Goal: Information Seeking & Learning: Learn about a topic

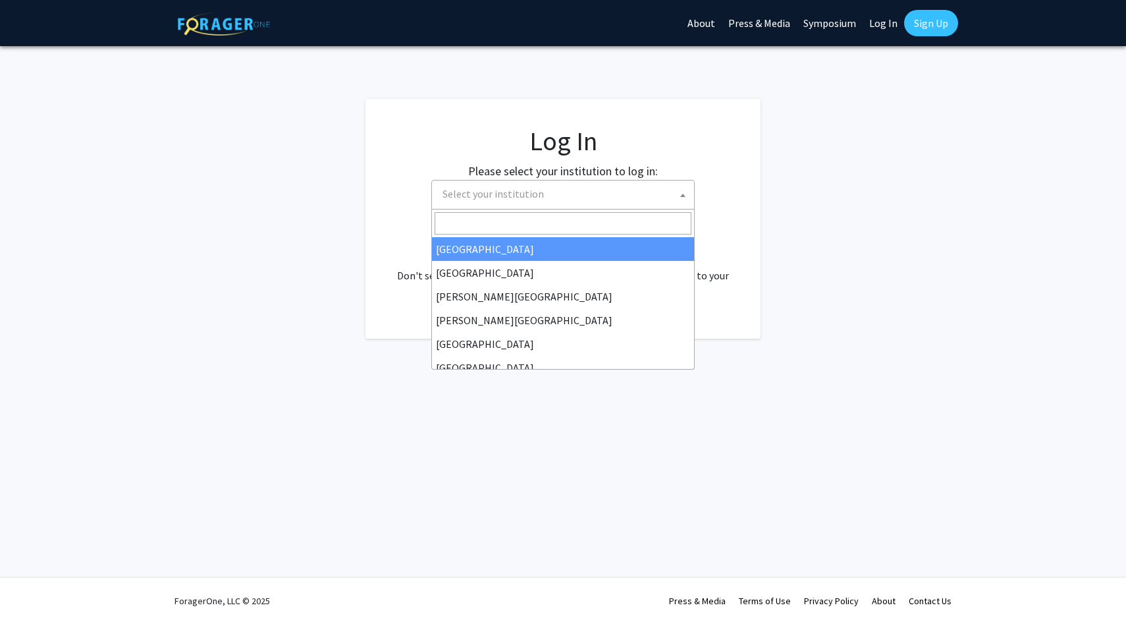
click at [528, 194] on span "Select your institution" at bounding box center [493, 193] width 101 height 13
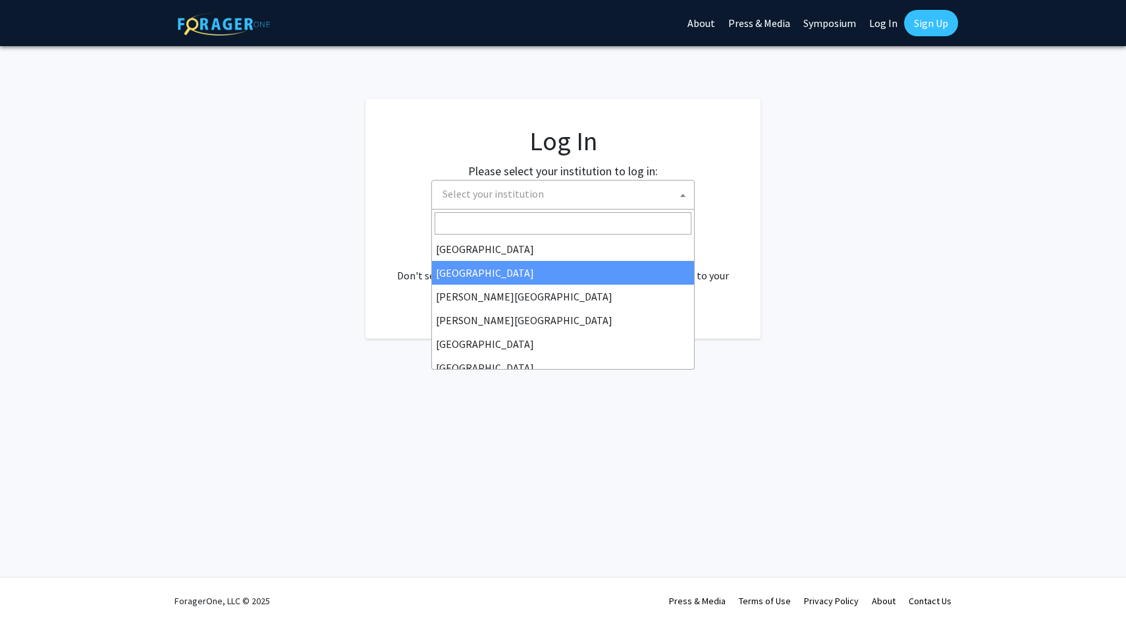
select select "10"
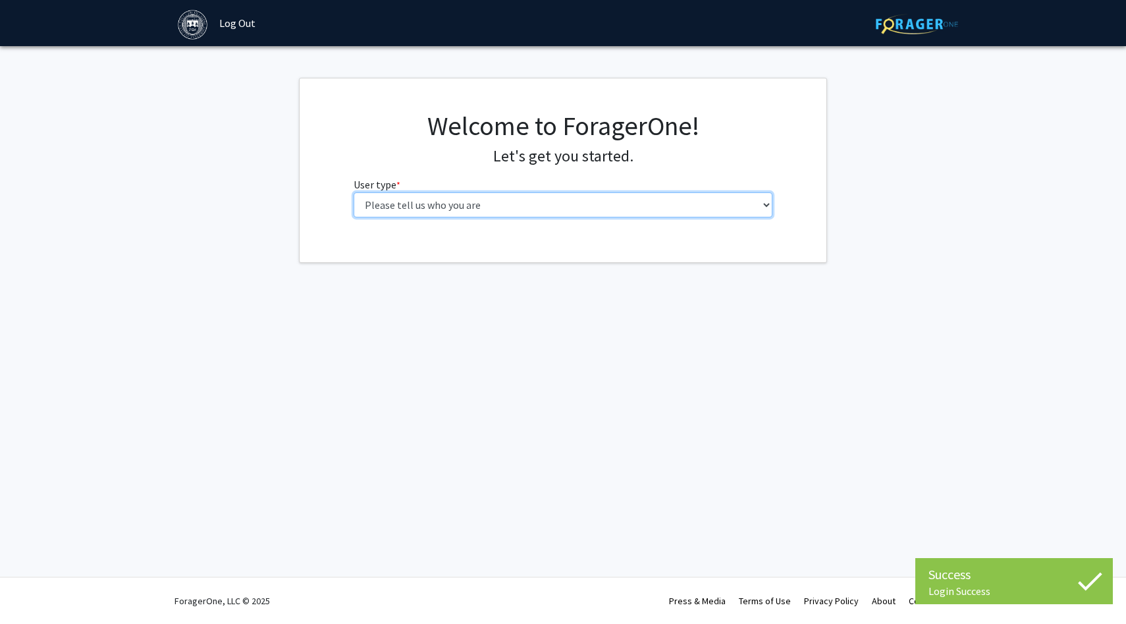
click at [644, 204] on select "Please tell us who you are Undergraduate Student Master's Student Doctoral Cand…" at bounding box center [564, 204] width 420 height 25
select select "1: undergrad"
click at [354, 192] on select "Please tell us who you are Undergraduate Student Master's Student Doctoral Cand…" at bounding box center [564, 204] width 420 height 25
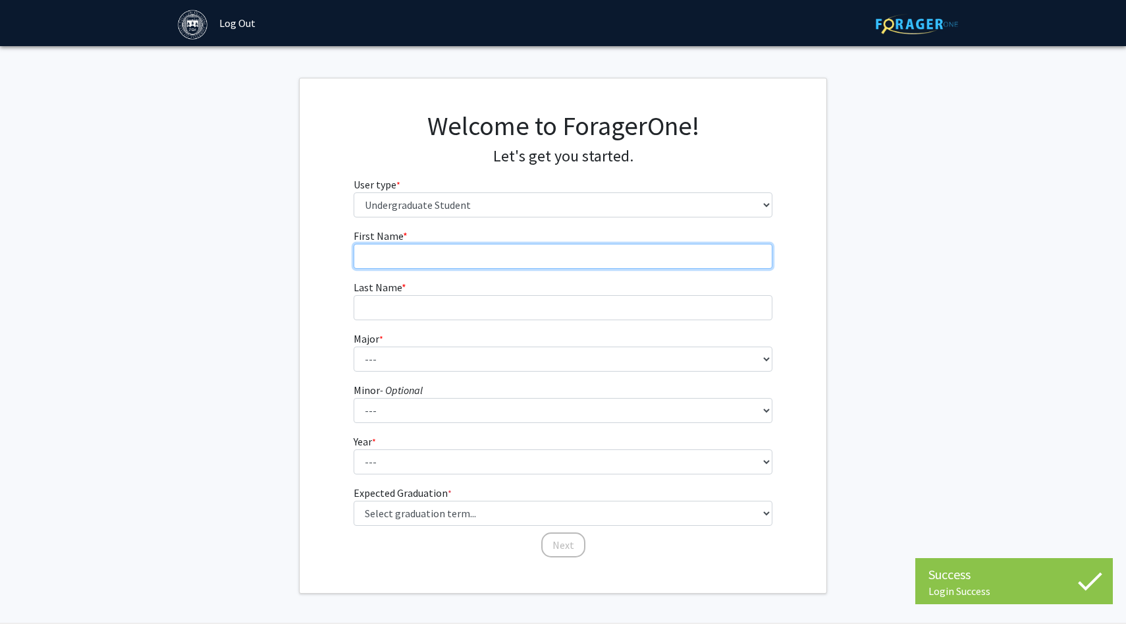
click at [618, 261] on input "First Name * required" at bounding box center [564, 256] width 420 height 25
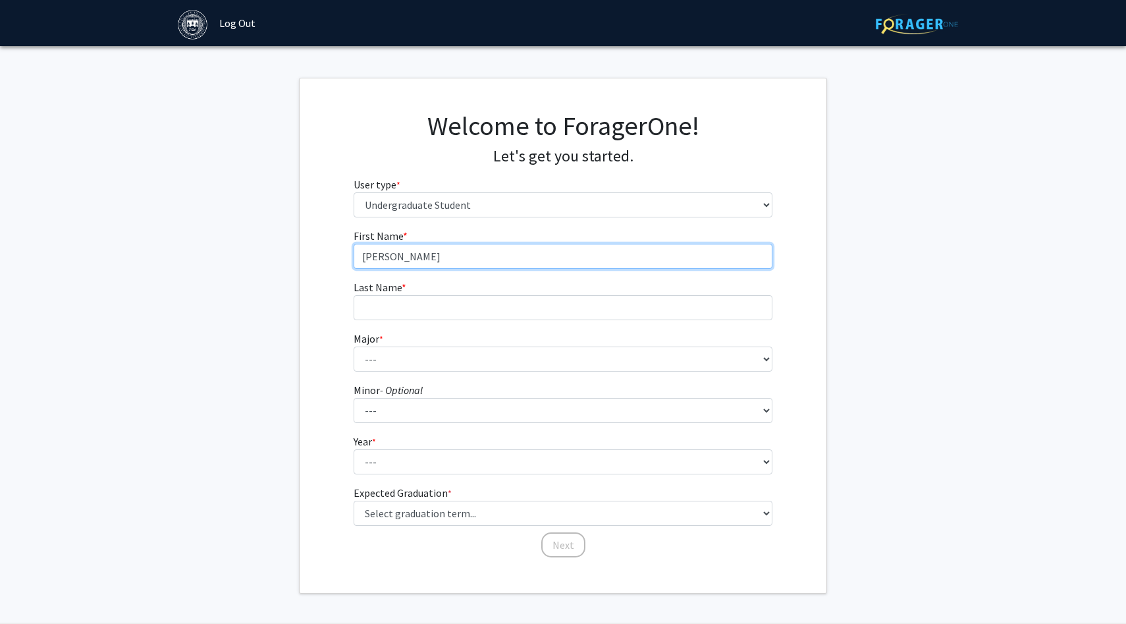
type input "Dorothy"
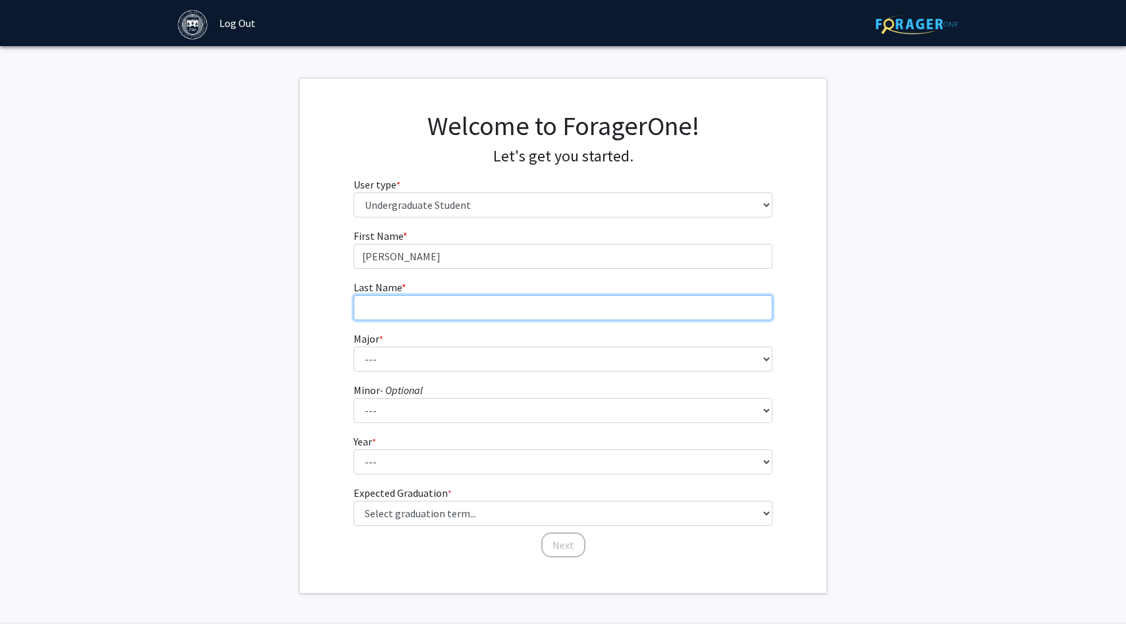
click at [534, 312] on input "Last Name * required" at bounding box center [564, 307] width 420 height 25
type input "Ko"
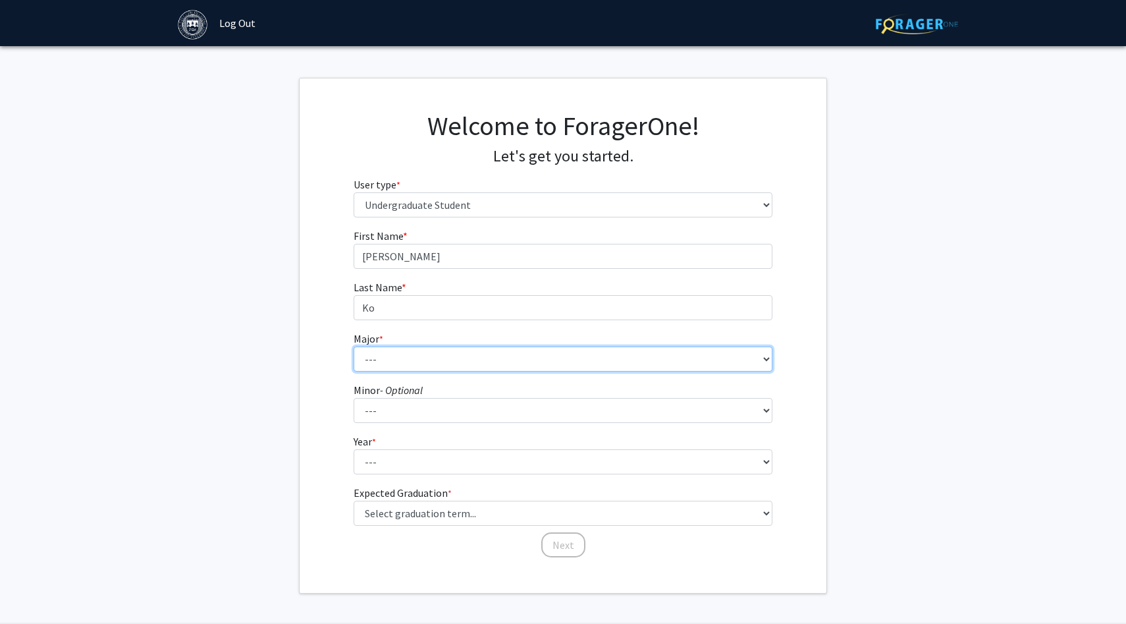
click at [478, 357] on select "--- African and African American Studies American Studies Anthropology Applied …" at bounding box center [564, 358] width 420 height 25
select select "8: 574"
click at [354, 346] on select "--- African and African American Studies American Studies Anthropology Applied …" at bounding box center [564, 358] width 420 height 25
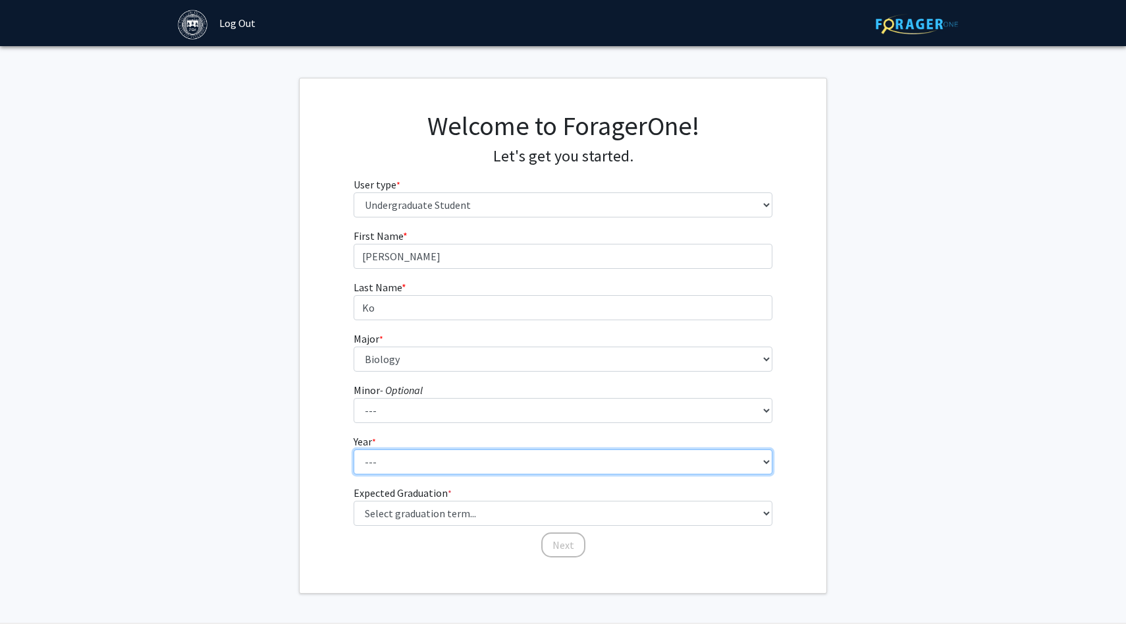
click at [480, 464] on select "--- First-year Sophomore Junior Senior Postbaccalaureate Certificate" at bounding box center [564, 461] width 420 height 25
select select "1: first-year"
click at [354, 449] on select "--- First-year Sophomore Junior Senior Postbaccalaureate Certificate" at bounding box center [564, 461] width 420 height 25
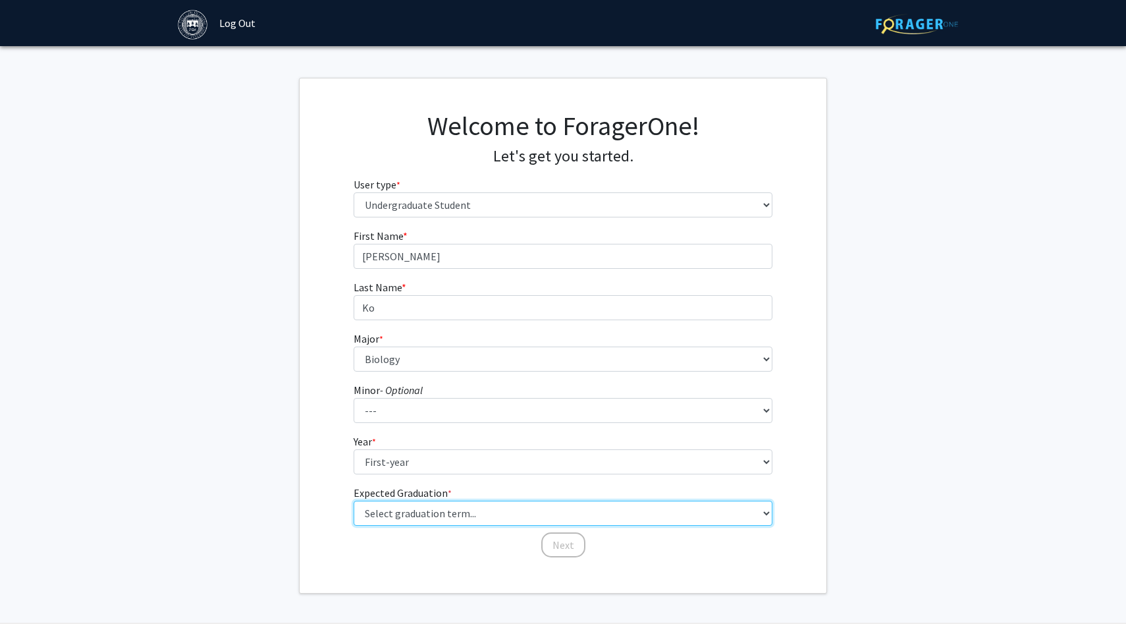
click at [527, 513] on select "Select graduation term... Spring 2025 Summer 2025 Fall 2025 Winter 2025 Spring …" at bounding box center [564, 513] width 420 height 25
select select "17: spring_2029"
click at [354, 501] on select "Select graduation term... Spring 2025 Summer 2025 Fall 2025 Winter 2025 Spring …" at bounding box center [564, 513] width 420 height 25
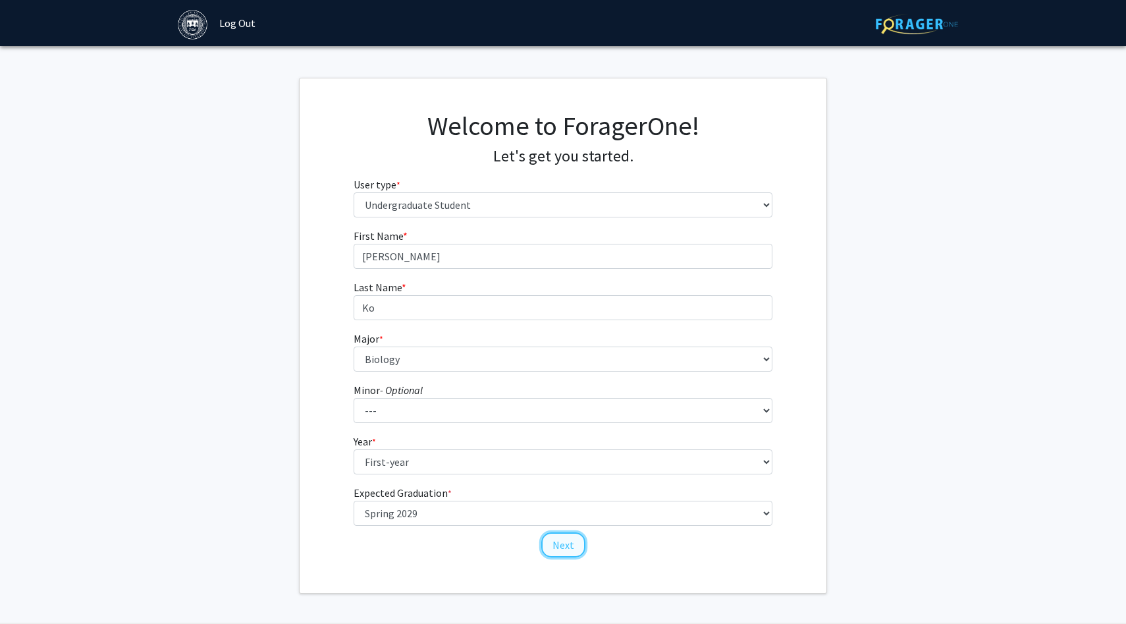
click at [555, 543] on button "Next" at bounding box center [563, 544] width 44 height 25
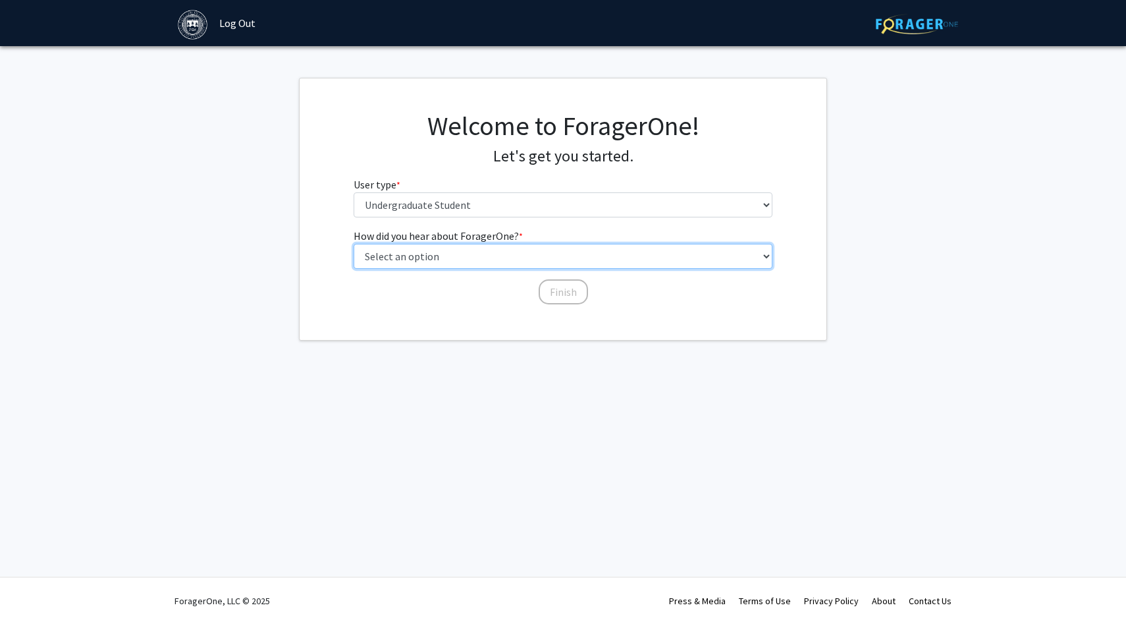
click at [499, 256] on select "Select an option Peer/student recommendation Faculty/staff recommendation Unive…" at bounding box center [564, 256] width 420 height 25
select select "2: faculty_recommendation"
click at [354, 244] on select "Select an option Peer/student recommendation Faculty/staff recommendation Unive…" at bounding box center [564, 256] width 420 height 25
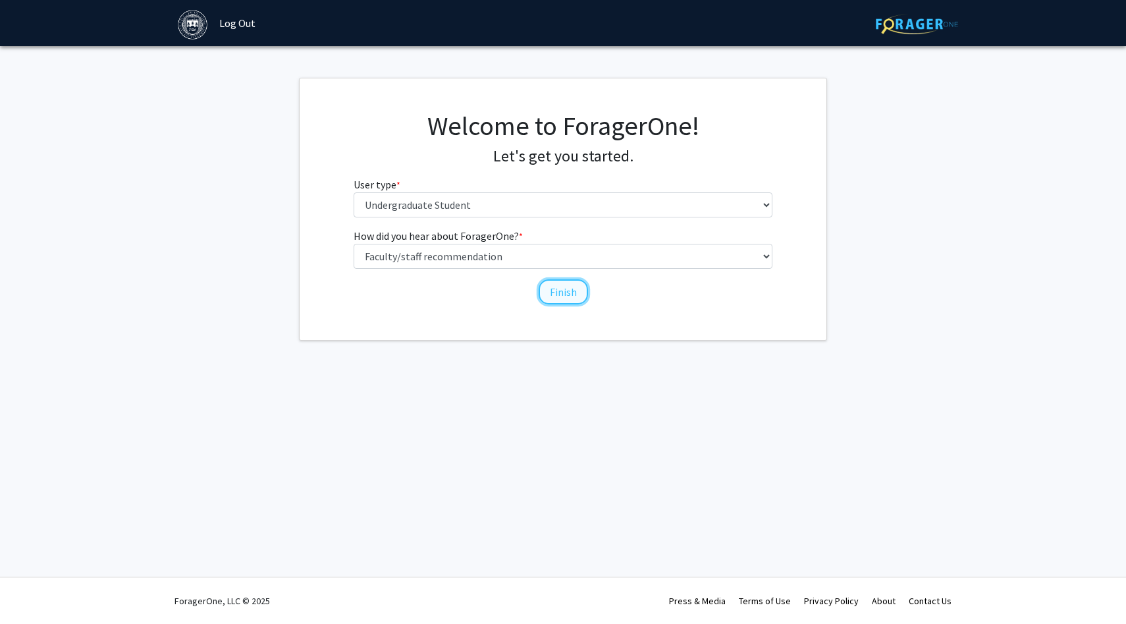
click at [555, 293] on button "Finish" at bounding box center [563, 291] width 49 height 25
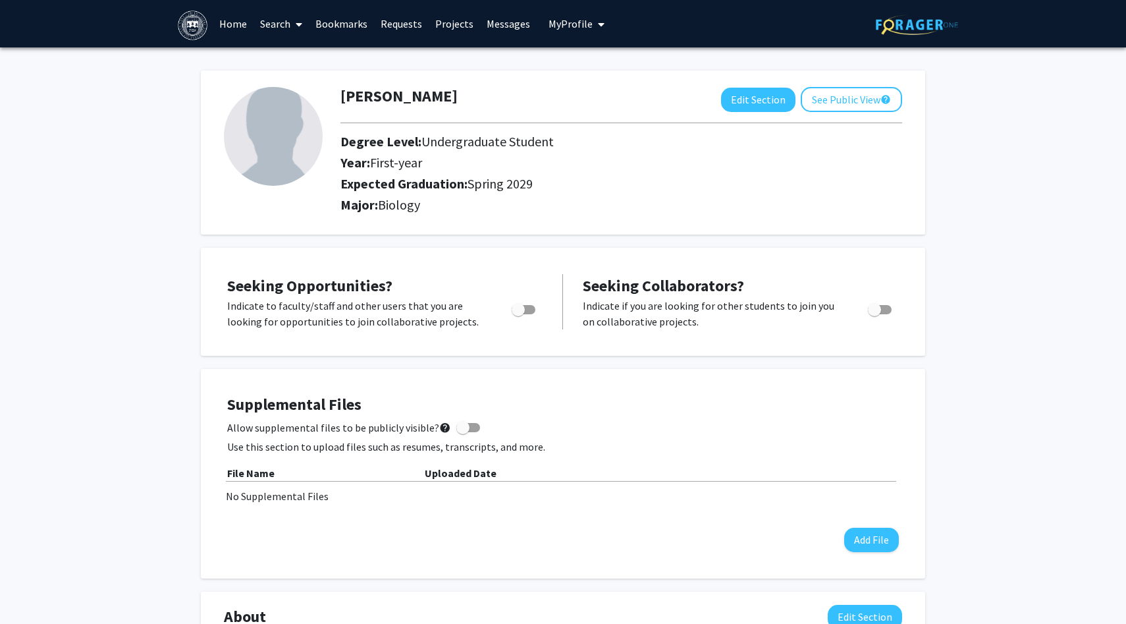
click at [448, 25] on link "Projects" at bounding box center [454, 24] width 51 height 46
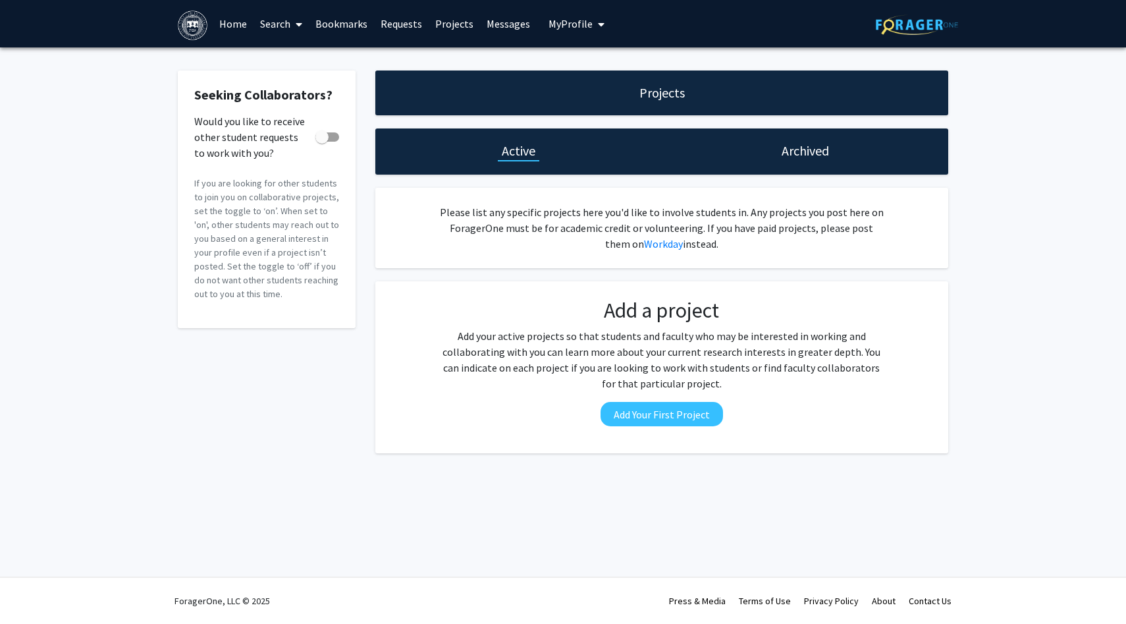
click at [294, 18] on span at bounding box center [296, 24] width 12 height 46
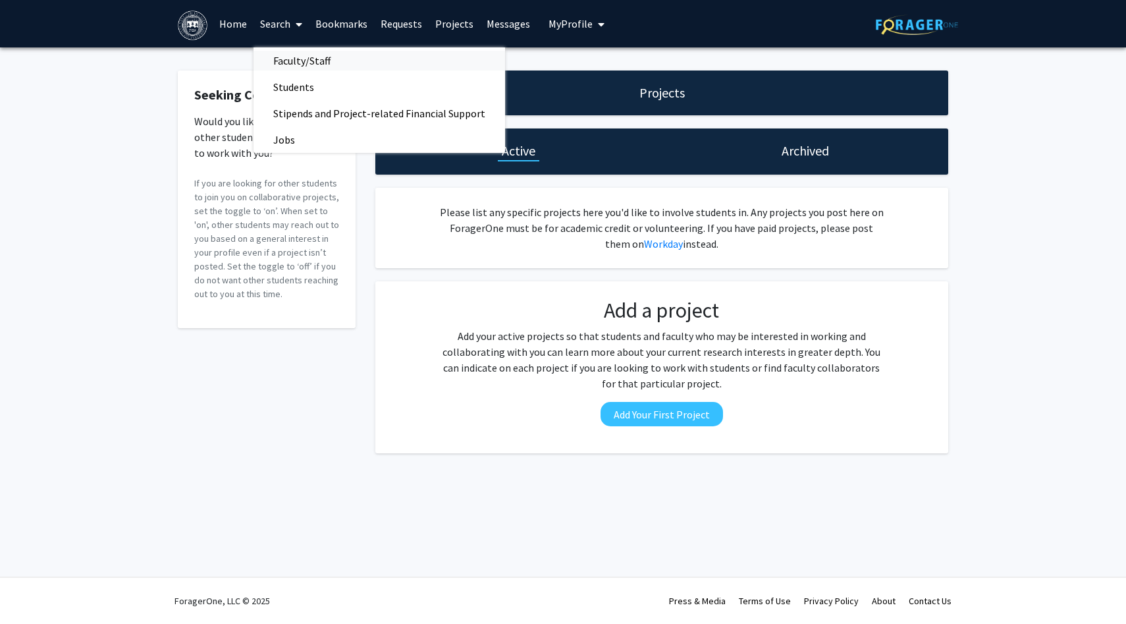
click at [306, 65] on span "Faculty/Staff" at bounding box center [302, 60] width 97 height 26
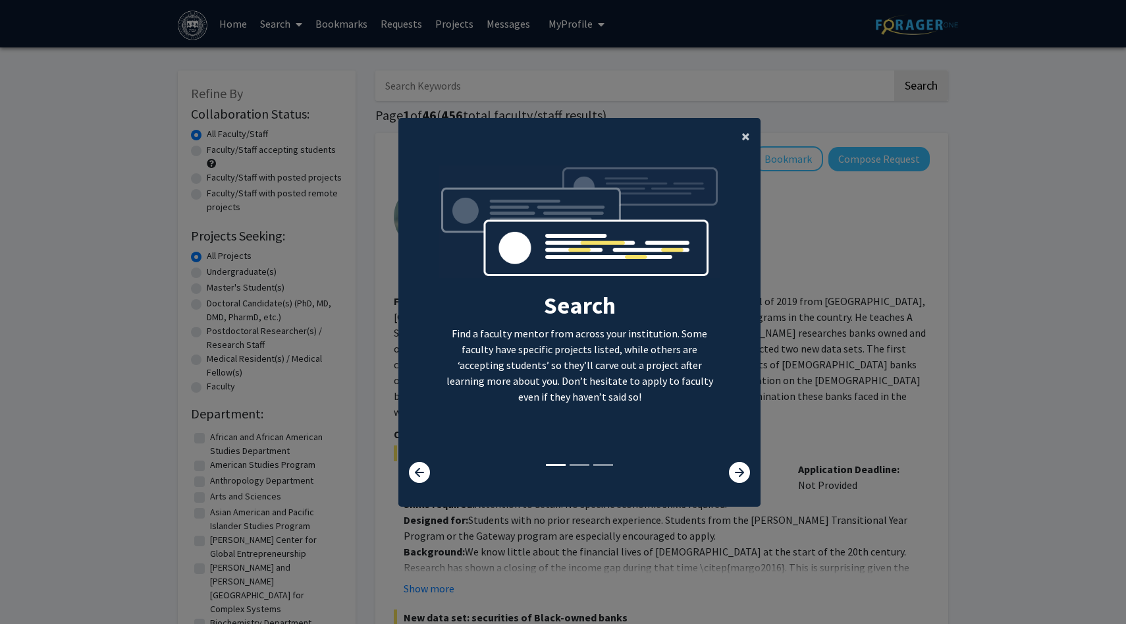
click at [738, 132] on button "×" at bounding box center [746, 136] width 30 height 37
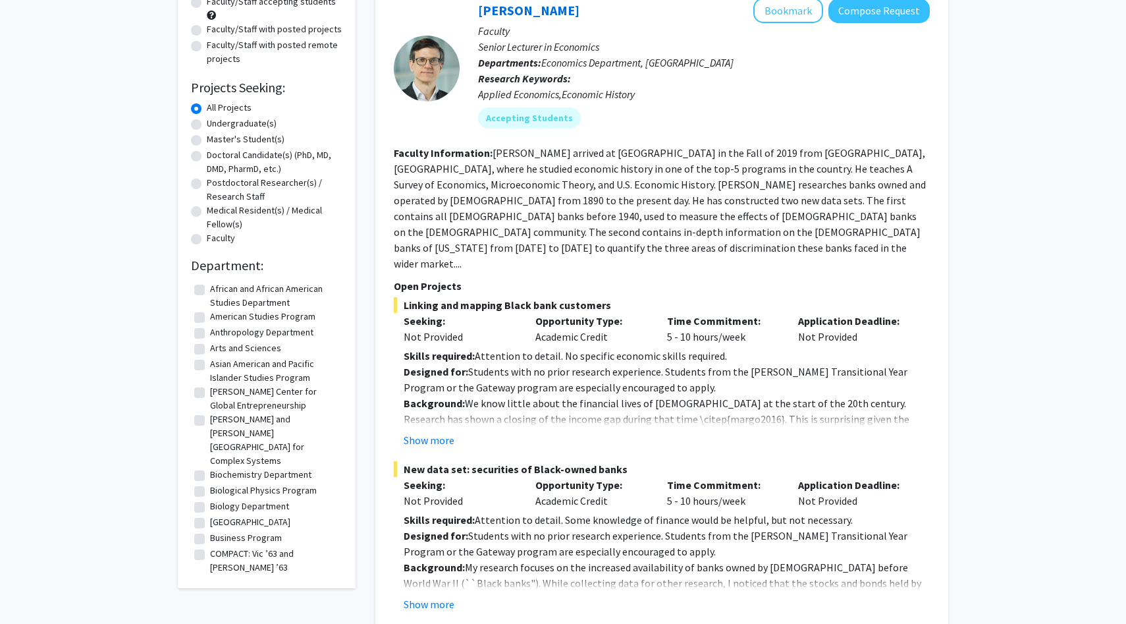
scroll to position [150, 0]
click at [210, 498] on label "Biology Department" at bounding box center [249, 505] width 79 height 14
click at [210, 498] on input "Biology Department" at bounding box center [214, 502] width 9 height 9
checkbox input "true"
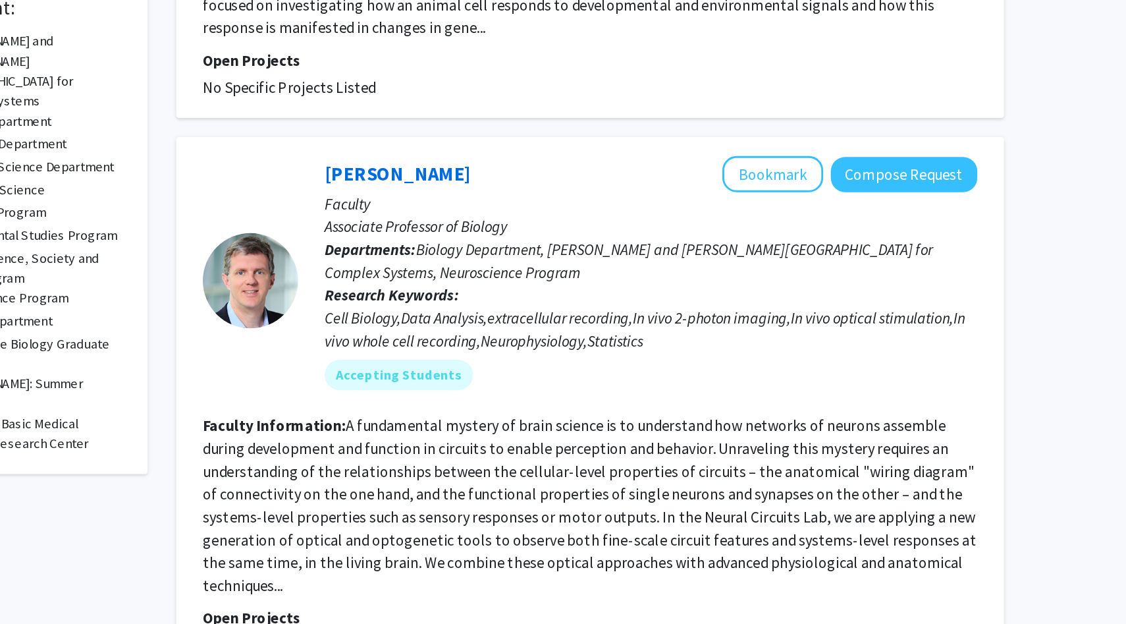
scroll to position [404, 0]
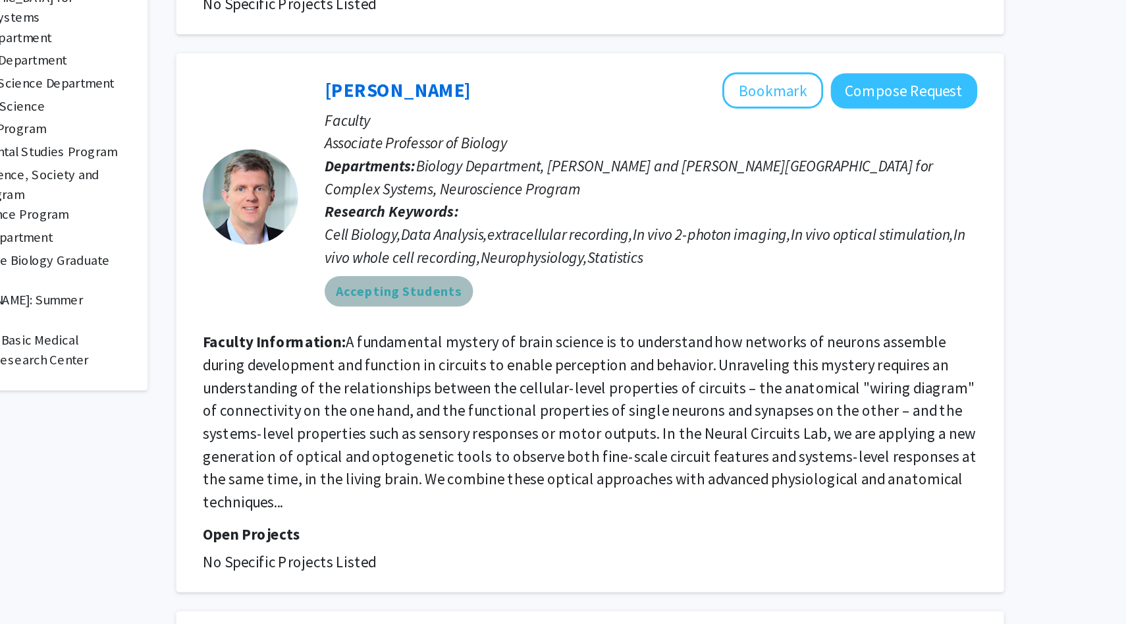
click at [552, 262] on mat-chip "Accepting Students" at bounding box center [529, 264] width 103 height 21
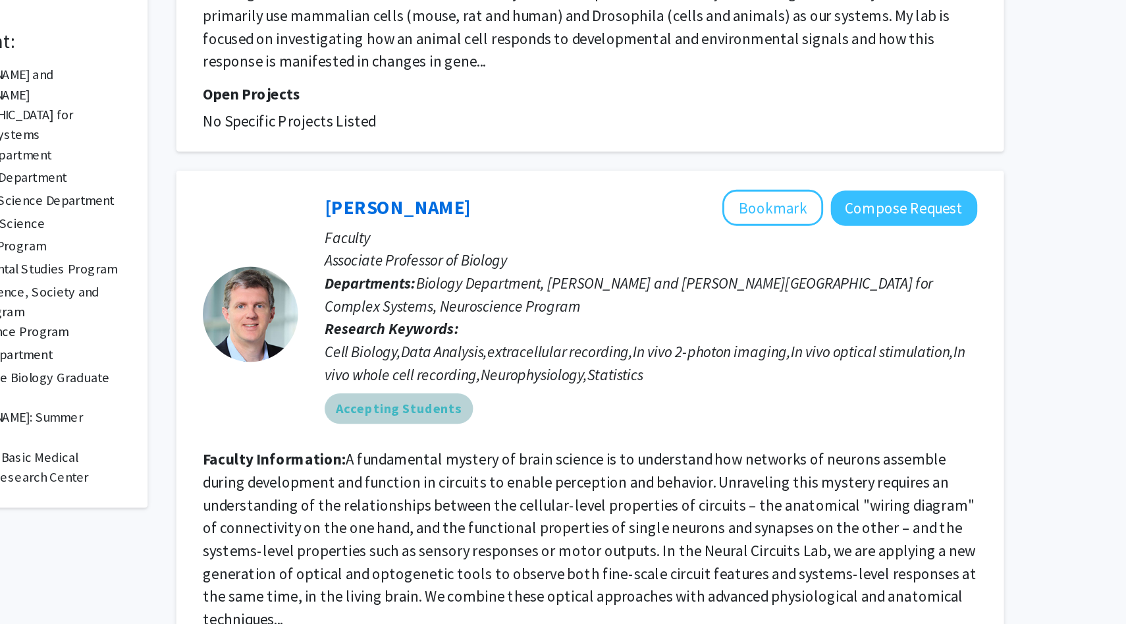
scroll to position [0, 0]
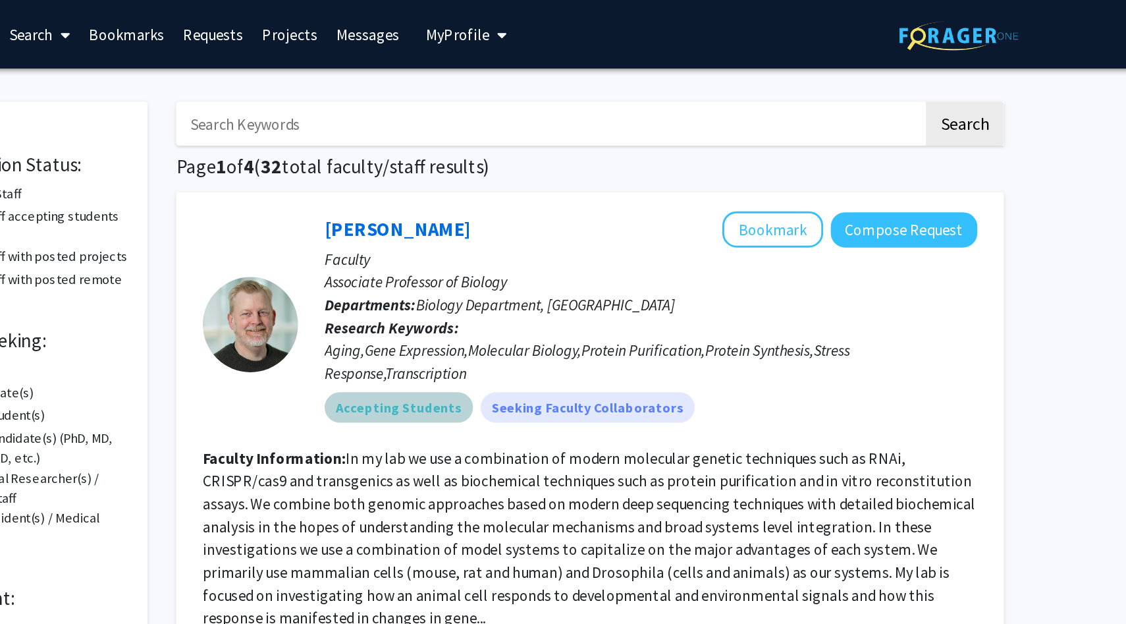
click at [530, 271] on mat-chip "Accepting Students" at bounding box center [529, 281] width 103 height 21
click at [519, 156] on link "Michael Marr" at bounding box center [528, 158] width 101 height 16
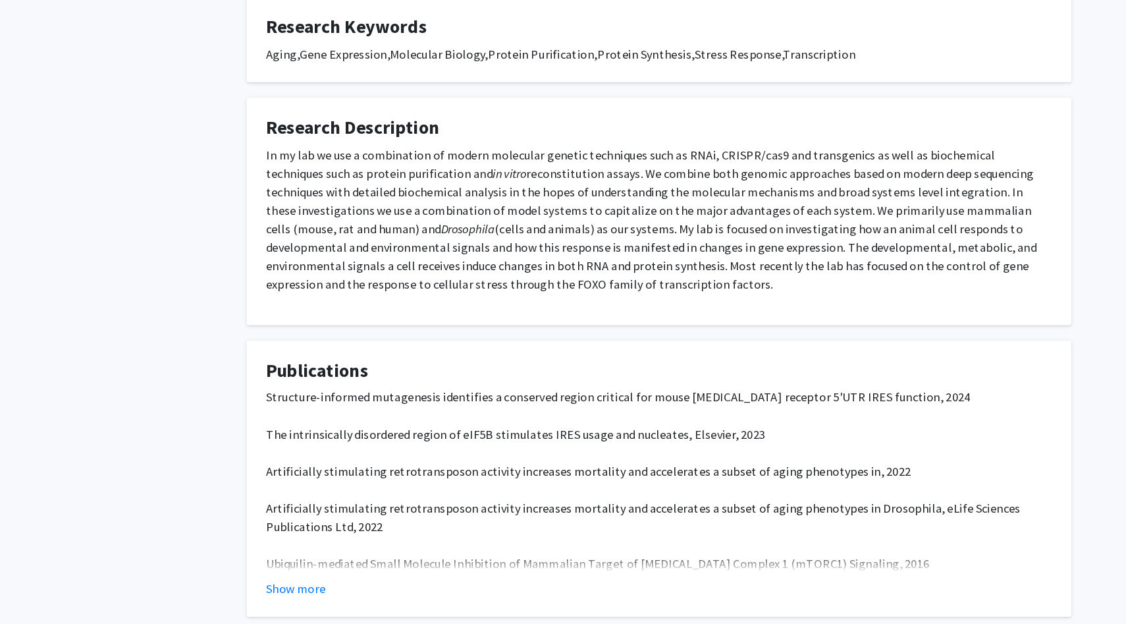
scroll to position [227, 0]
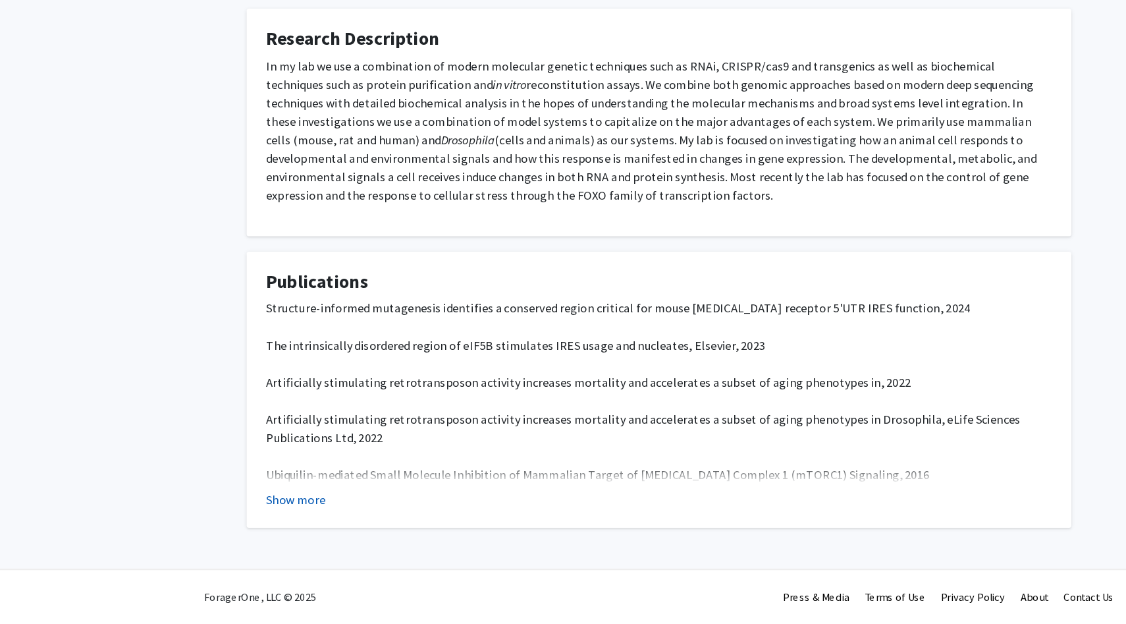
click at [259, 518] on button "Show more" at bounding box center [252, 517] width 51 height 16
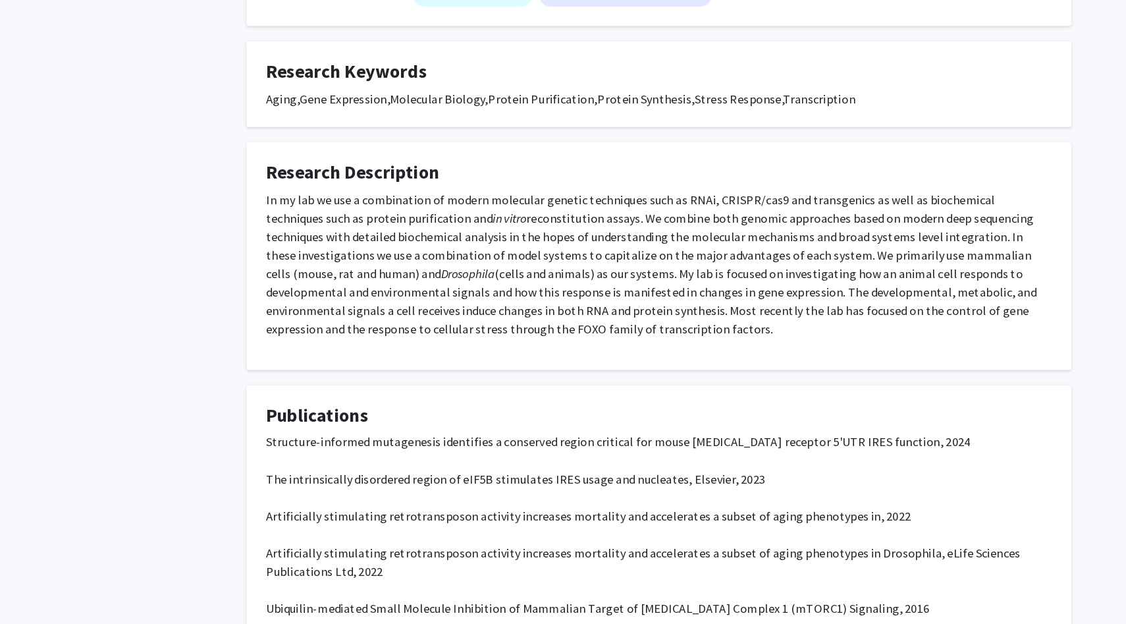
scroll to position [0, 0]
